Goal: Task Accomplishment & Management: Manage account settings

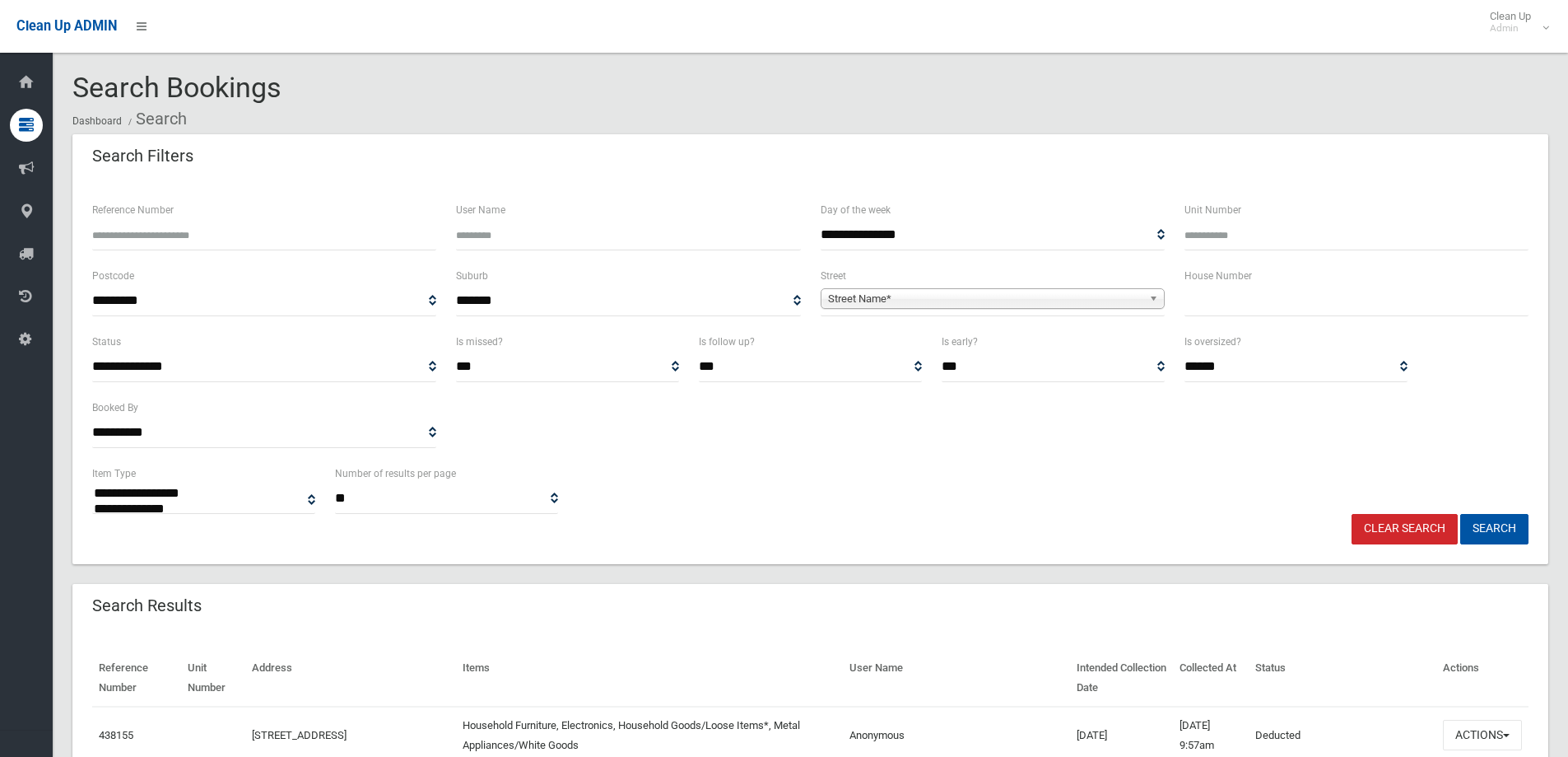
select select
click at [1232, 306] on input "text" at bounding box center [1356, 301] width 344 height 30
type input "***"
click at [1151, 300] on b at bounding box center [1156, 298] width 15 height 19
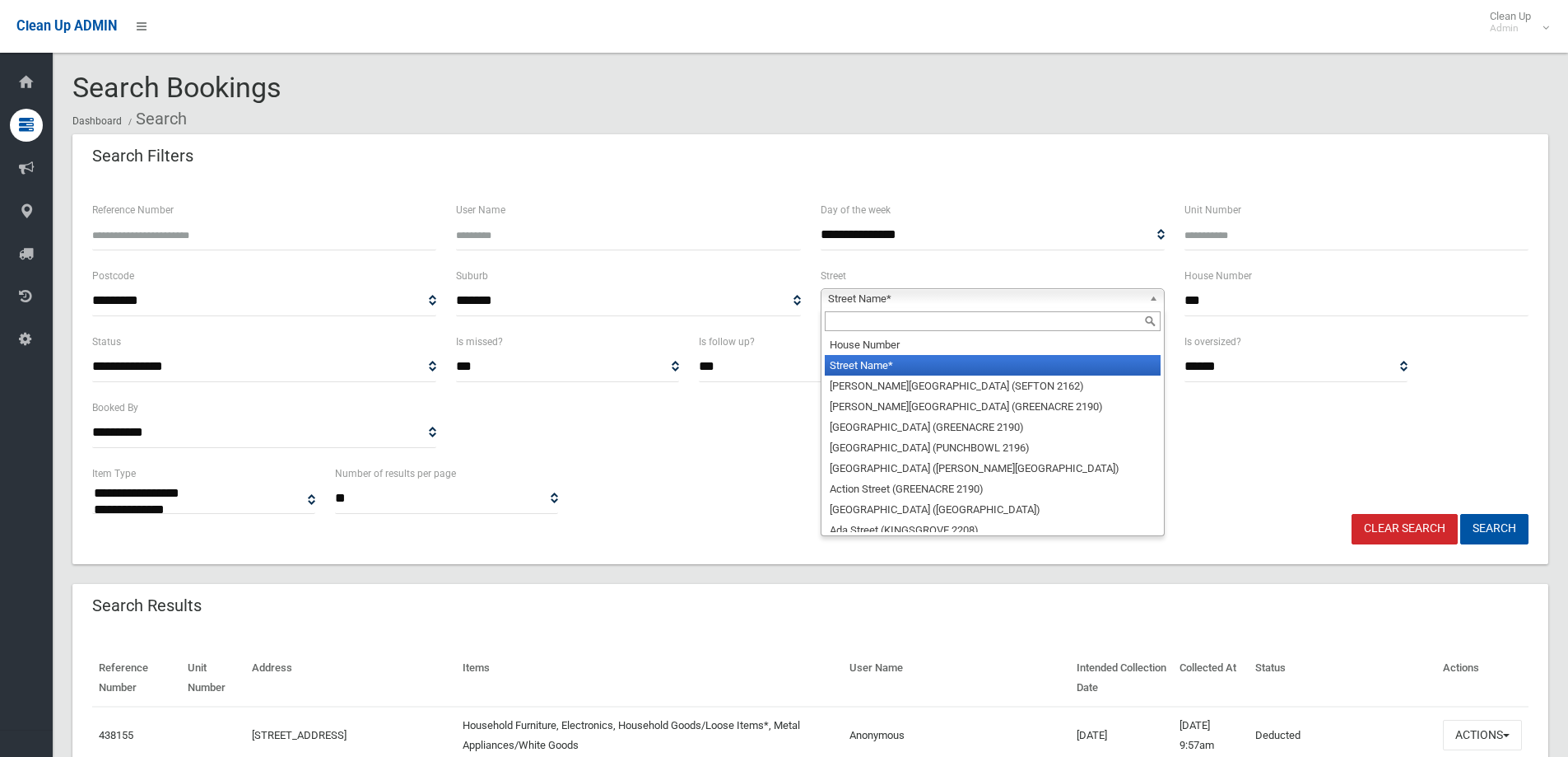
click at [1097, 319] on input "text" at bounding box center [992, 321] width 336 height 20
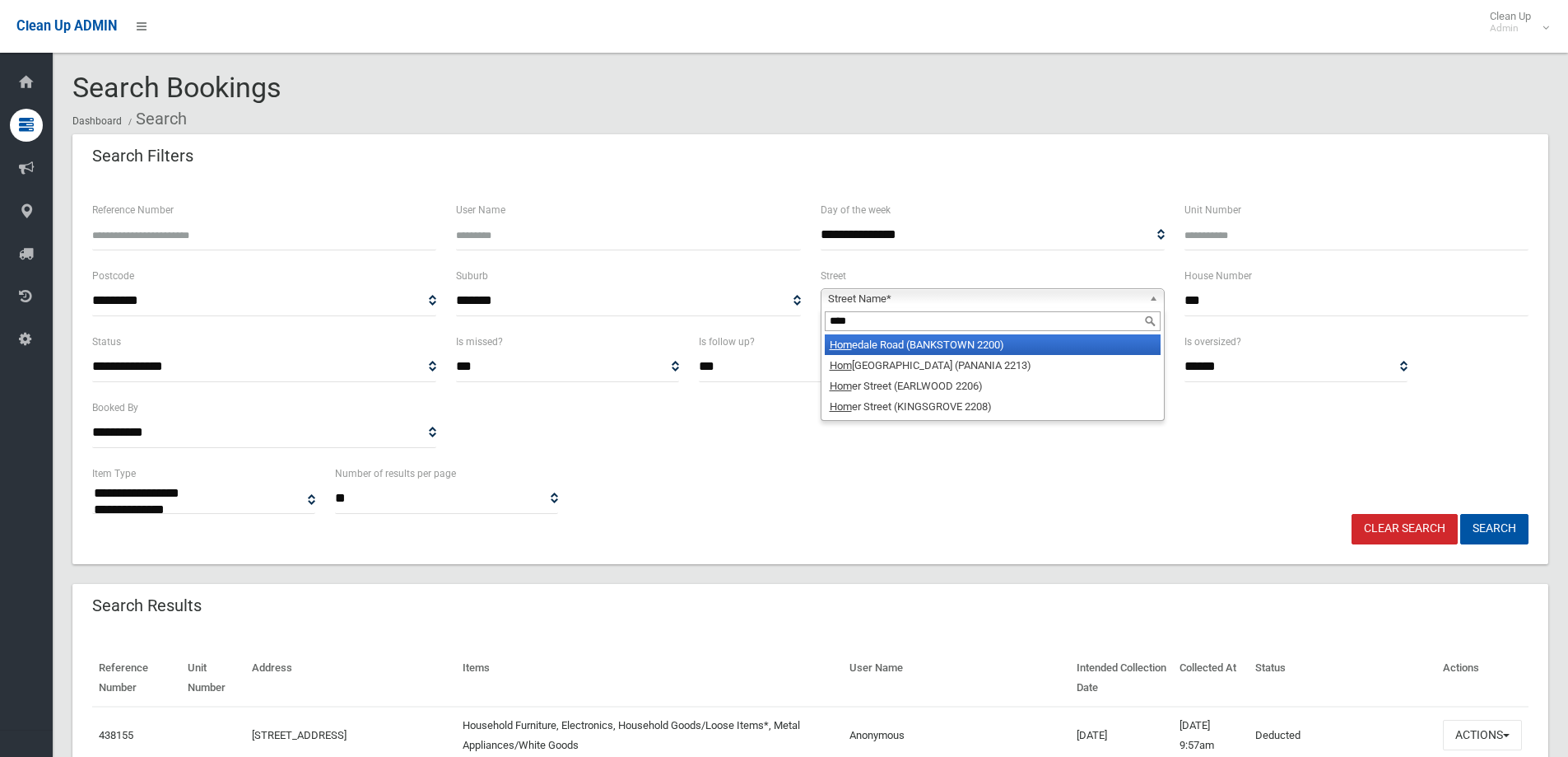
type input "*****"
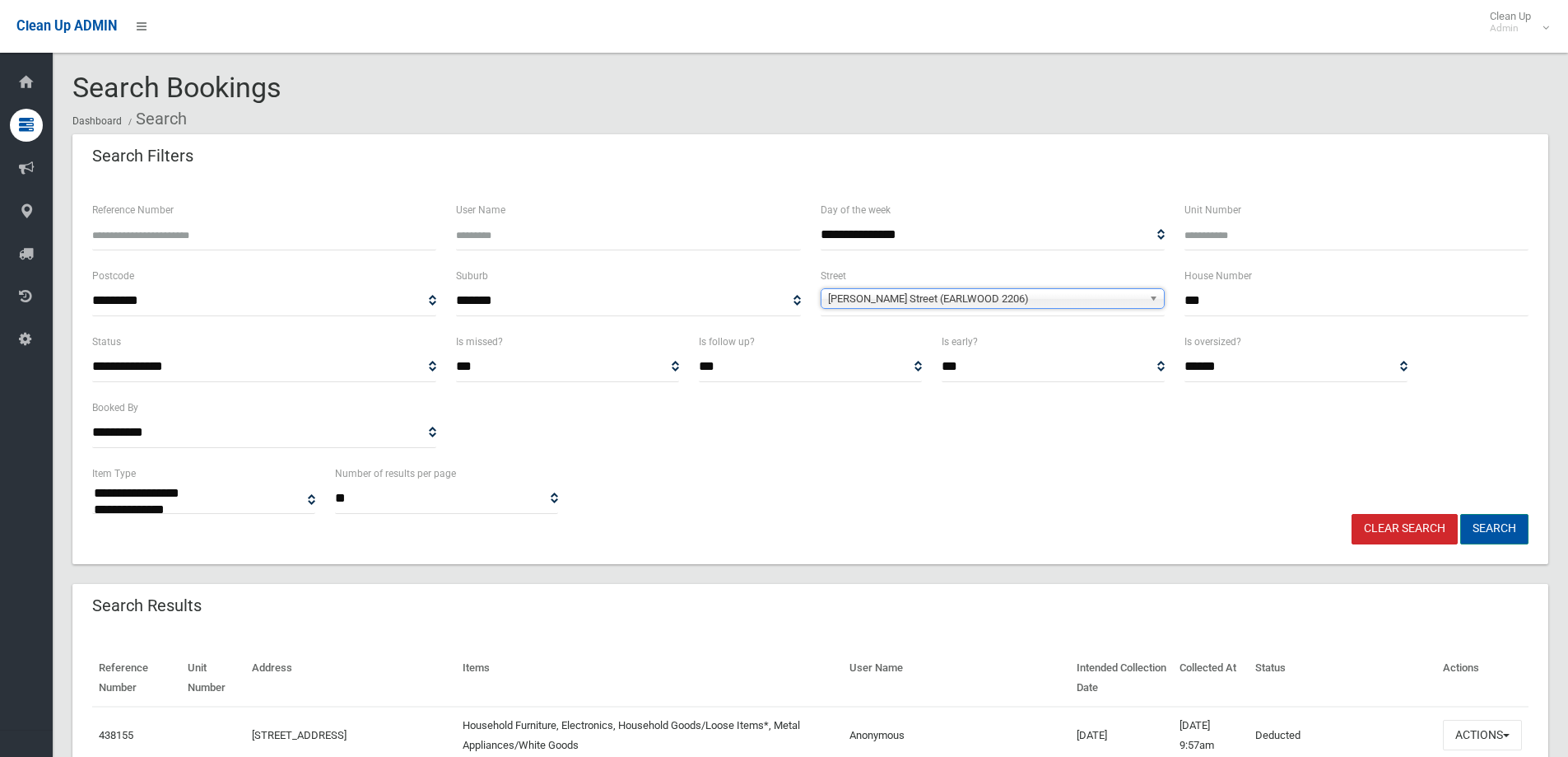
click at [1500, 527] on button "Search" at bounding box center [1494, 528] width 69 height 30
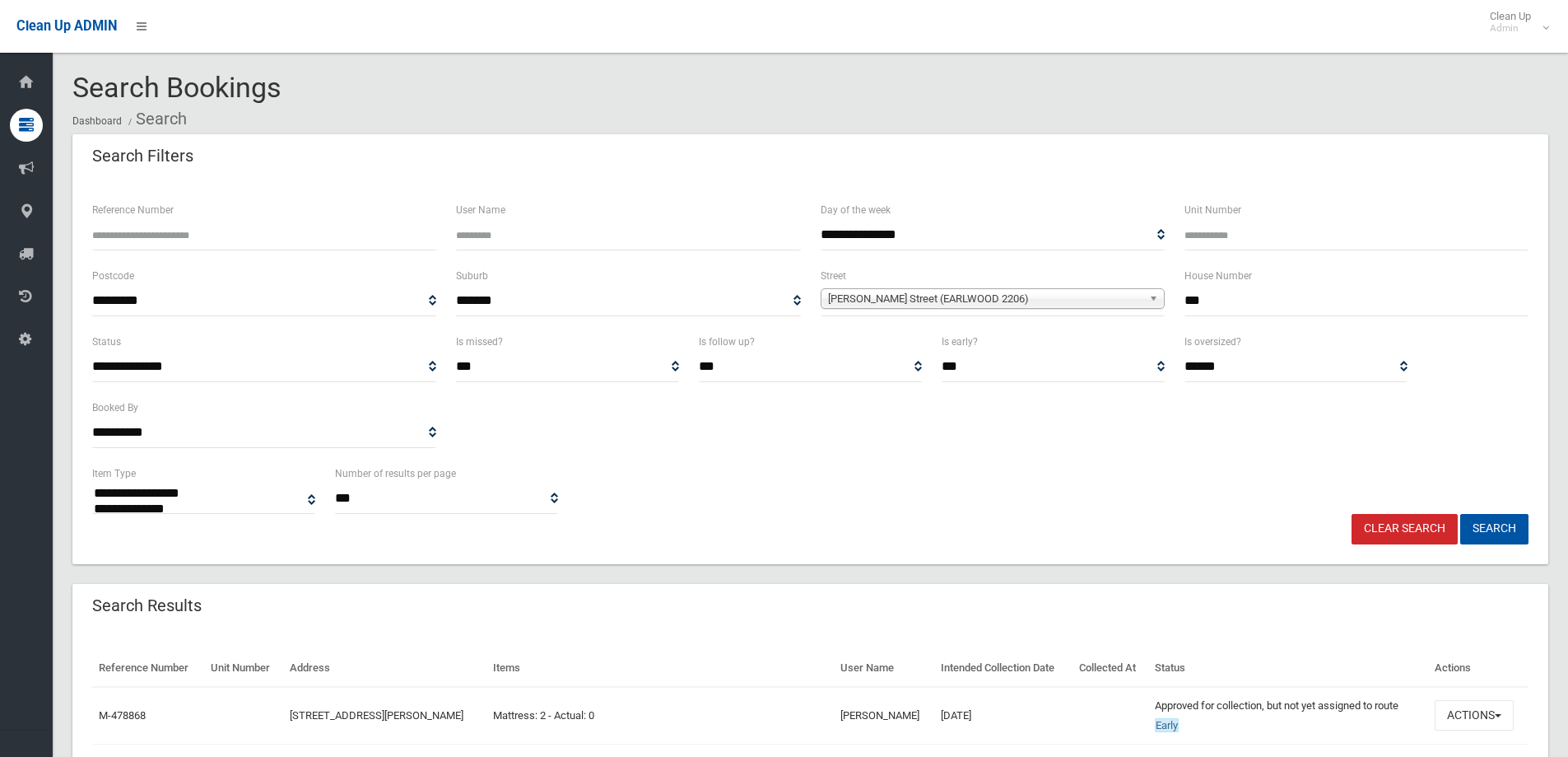
select select
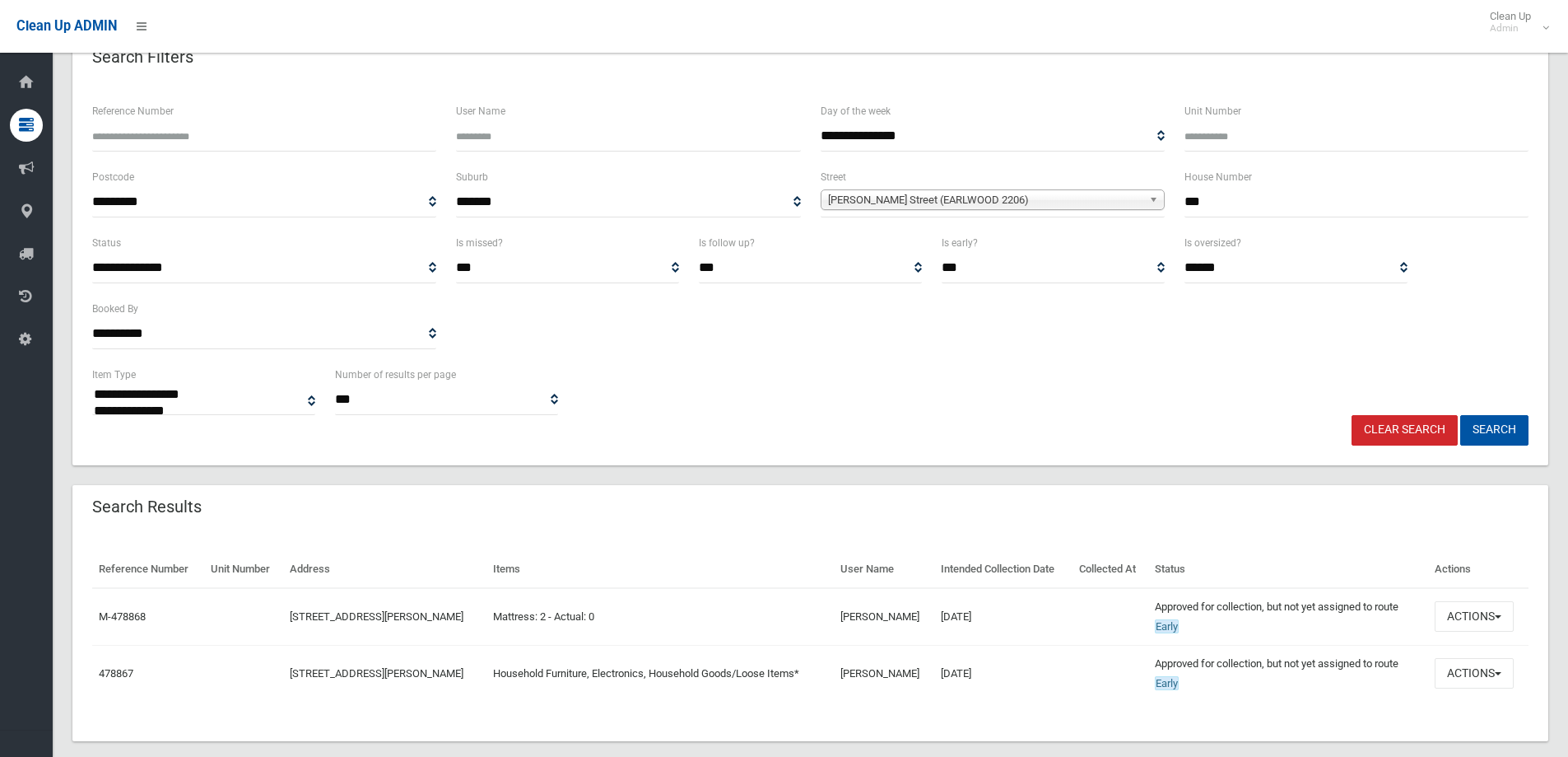
scroll to position [122, 0]
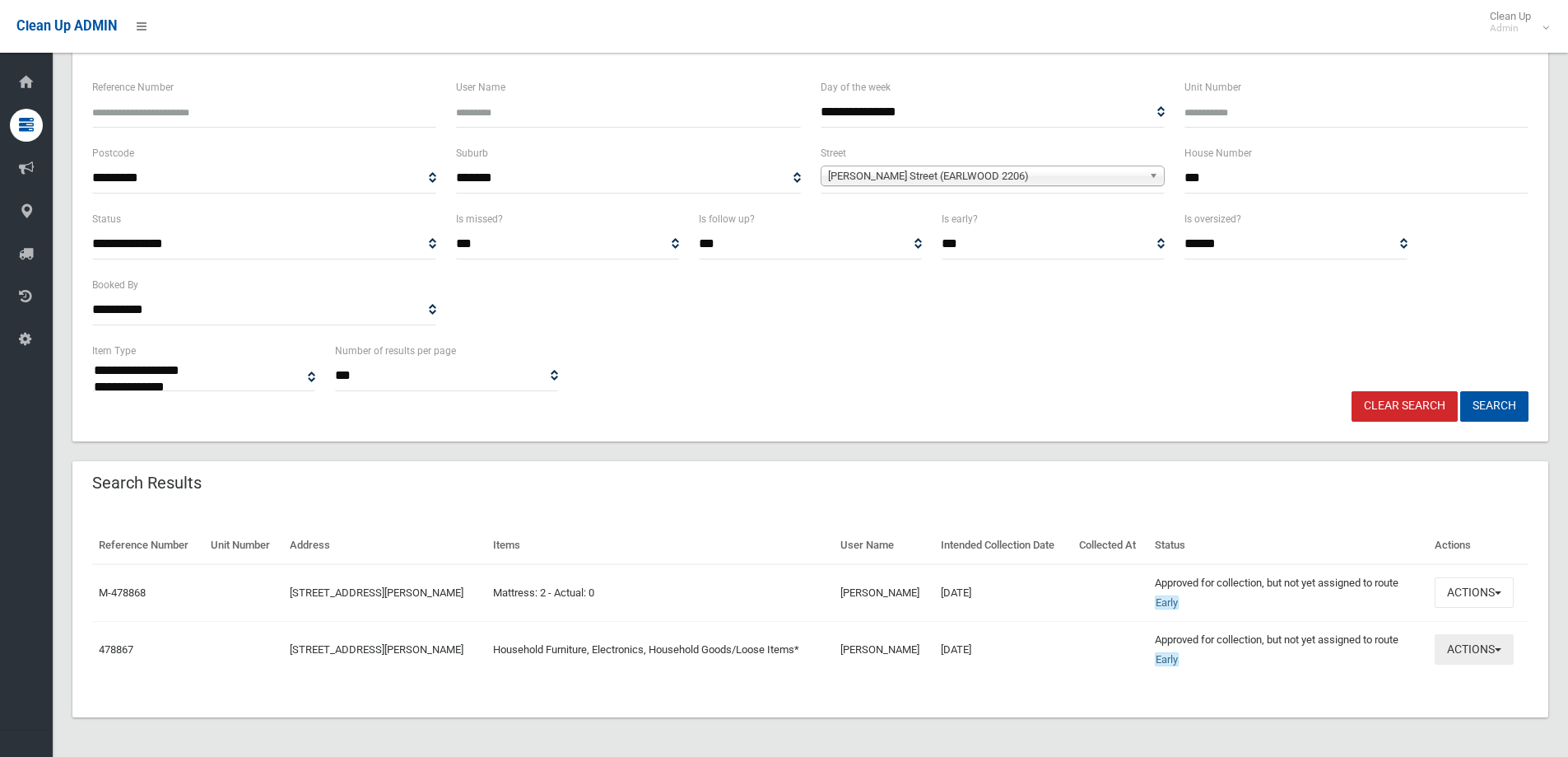
click at [1498, 645] on button "Actions" at bounding box center [1473, 649] width 79 height 30
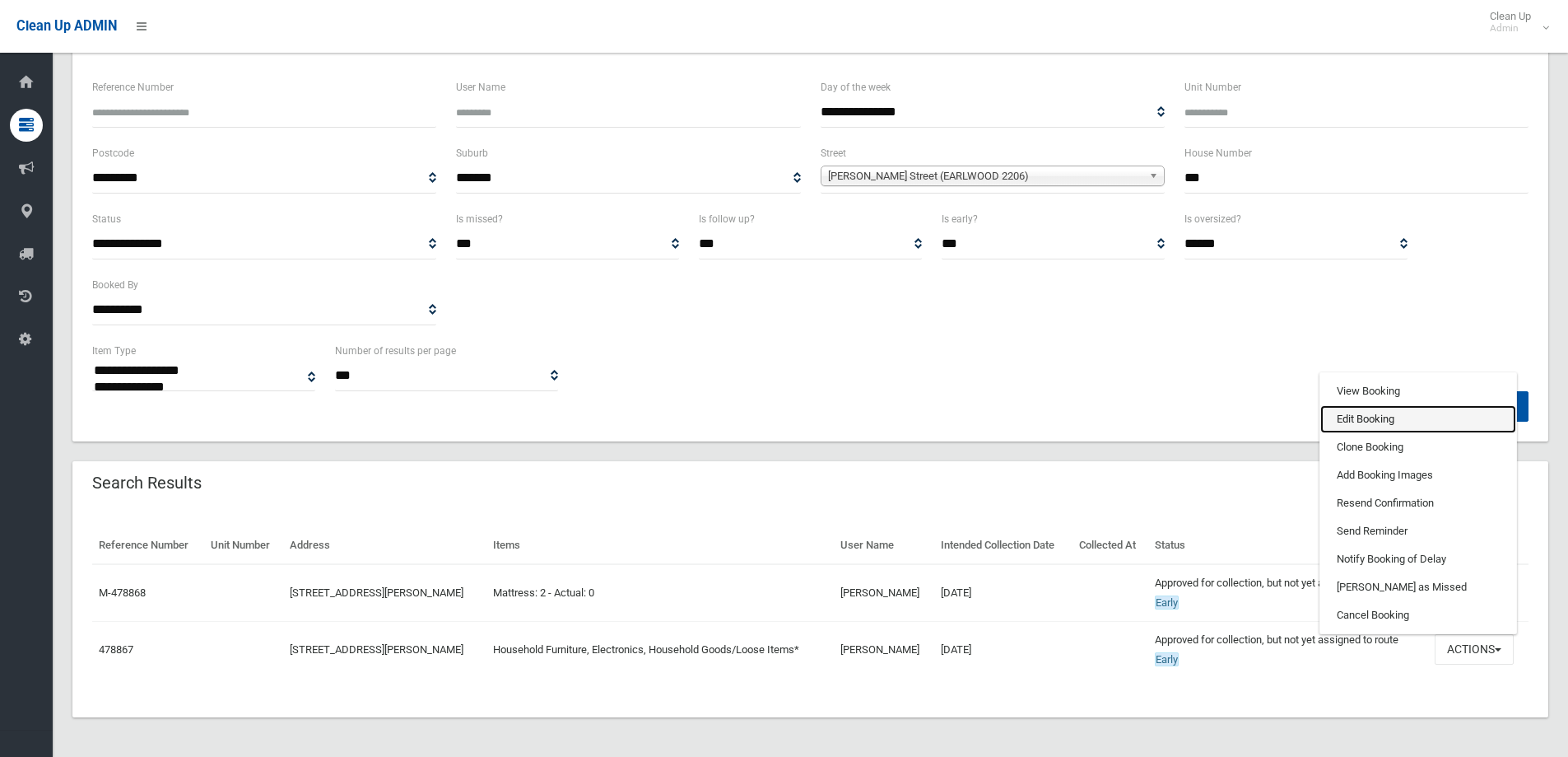
click at [1404, 416] on link "Edit Booking" at bounding box center [1417, 419] width 195 height 28
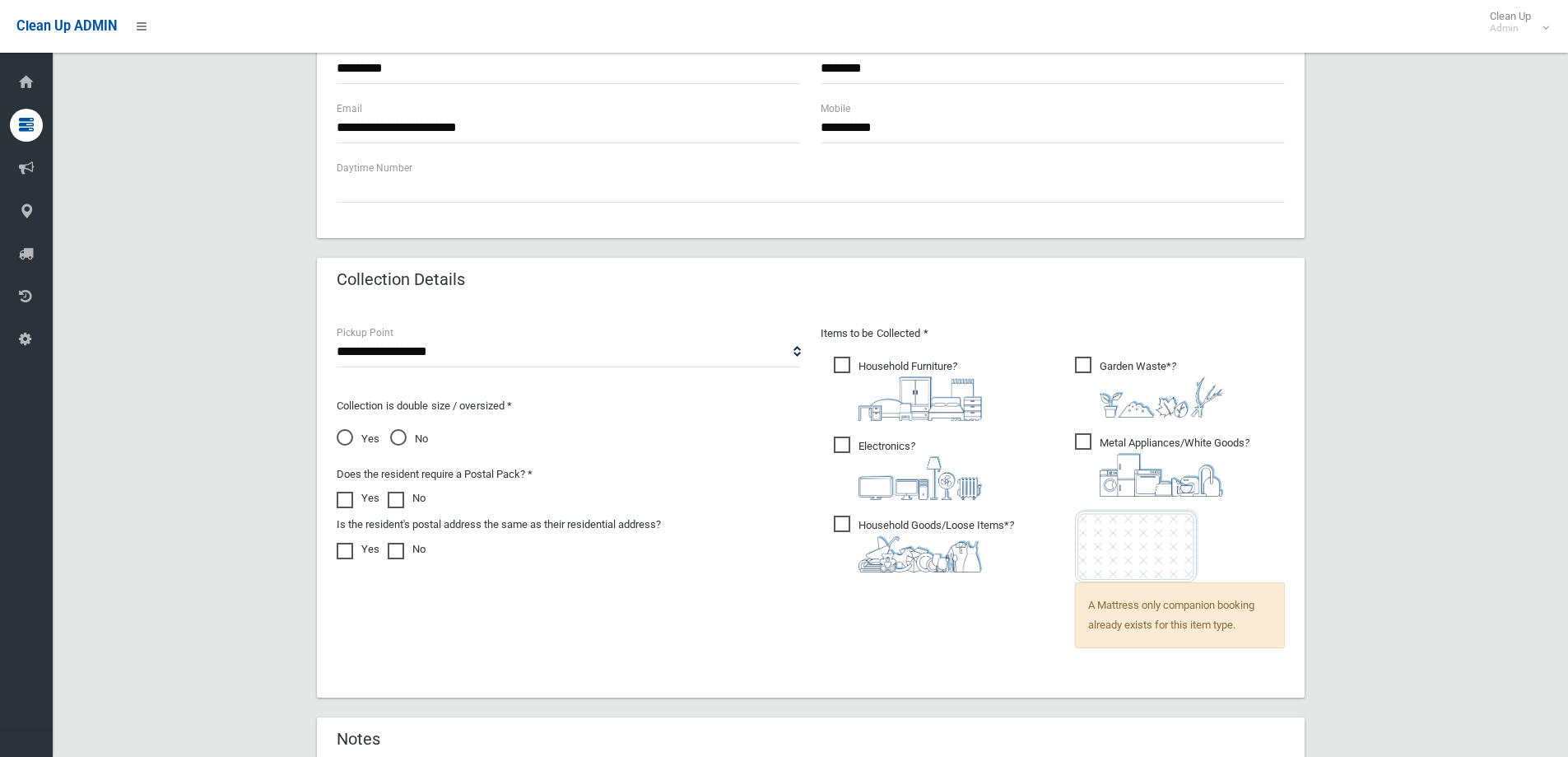
scroll to position [905, 0]
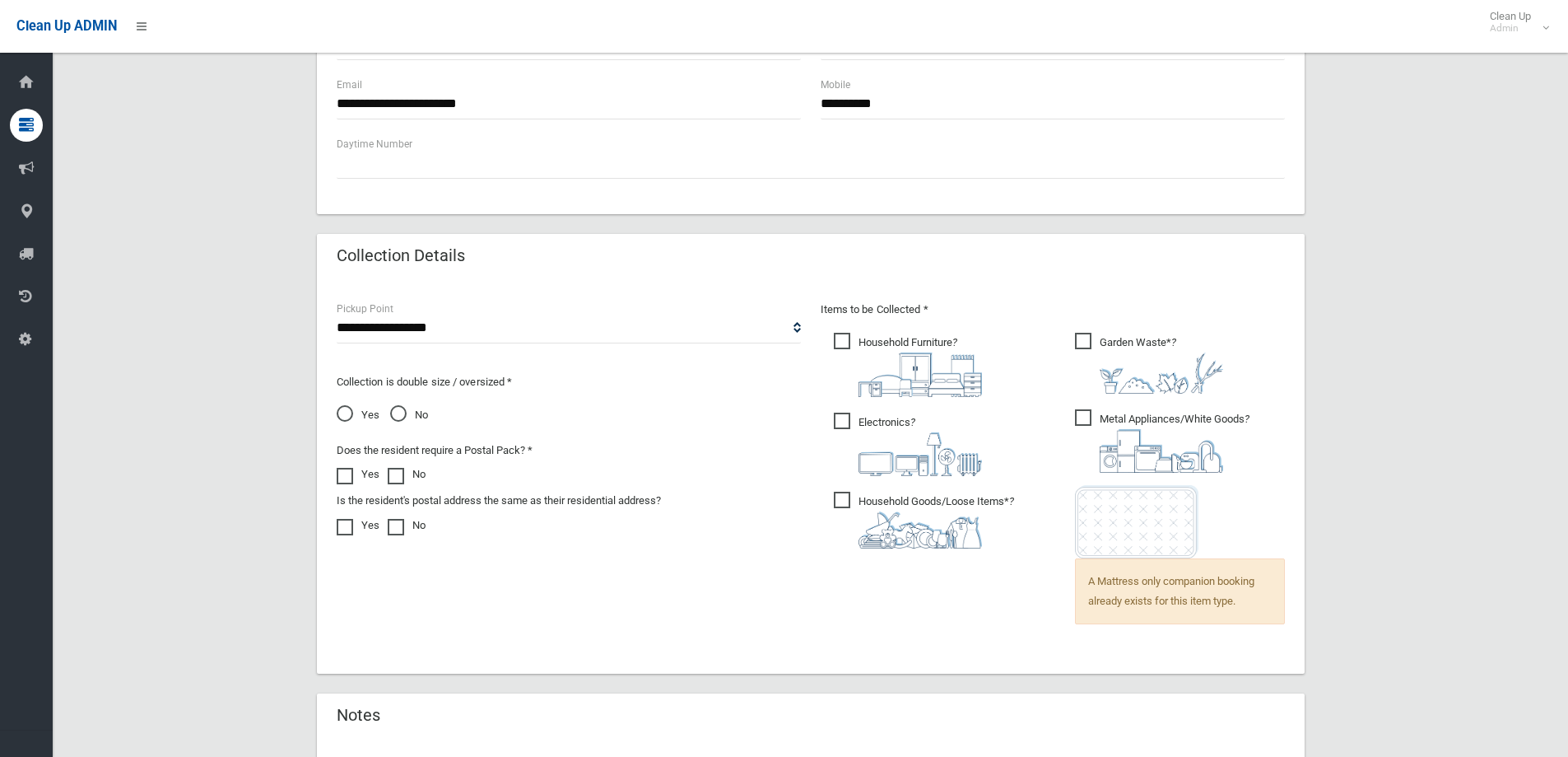
click at [350, 413] on span "Yes" at bounding box center [358, 415] width 43 height 20
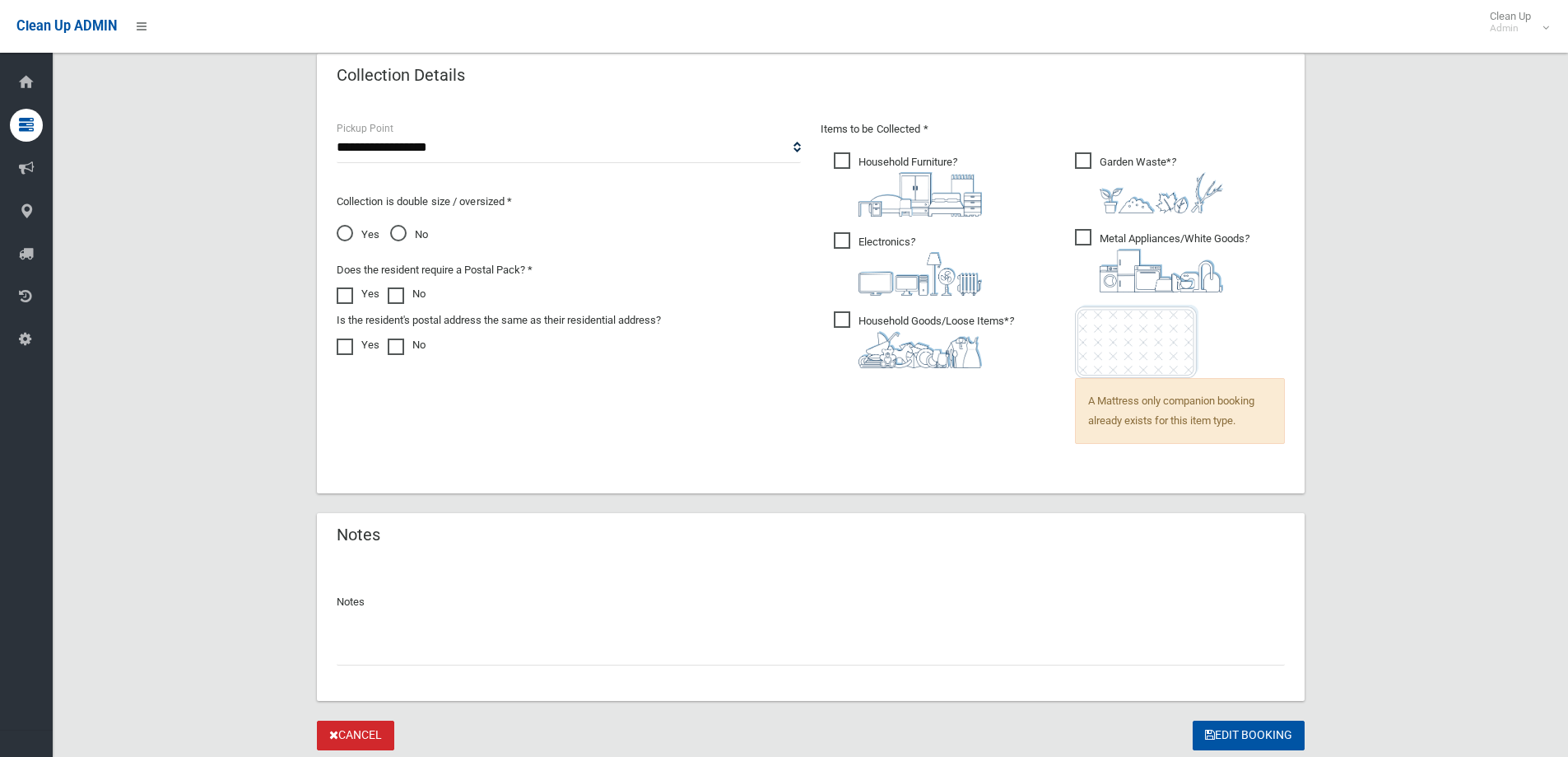
scroll to position [1138, 0]
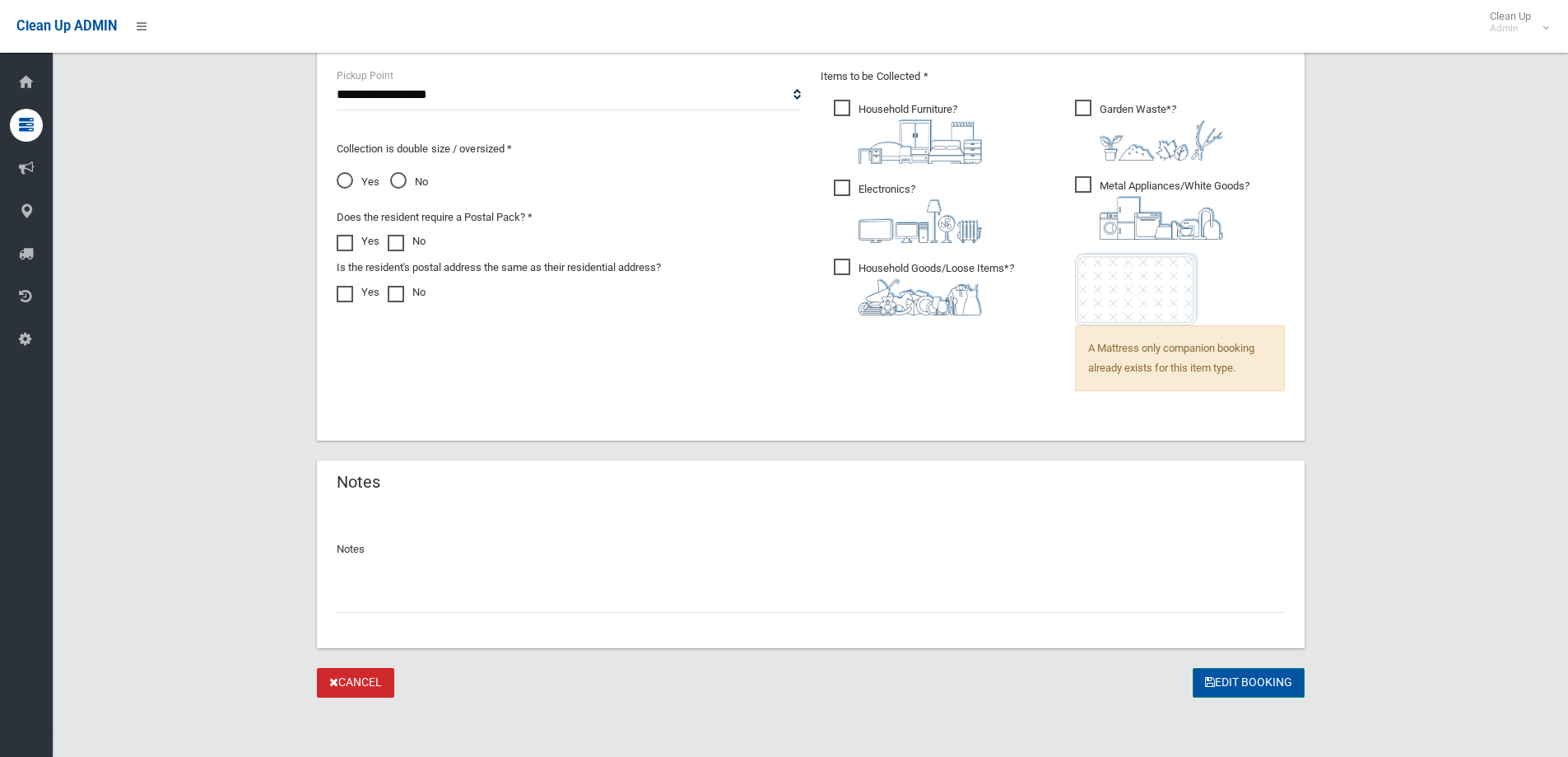
click at [1241, 683] on button "Edit Booking" at bounding box center [1248, 683] width 112 height 30
